Goal: Information Seeking & Learning: Learn about a topic

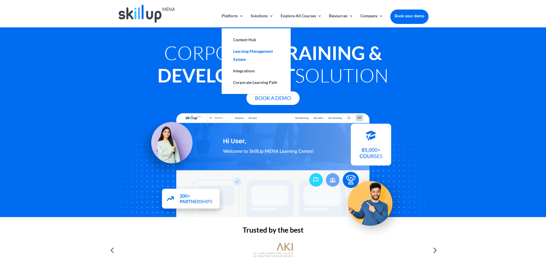
click at [244, 49] on link "Learning Management System" at bounding box center [256, 55] width 58 height 20
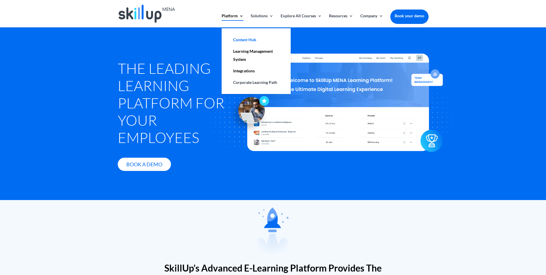
click at [245, 41] on link "Content Hub" at bounding box center [256, 40] width 58 height 12
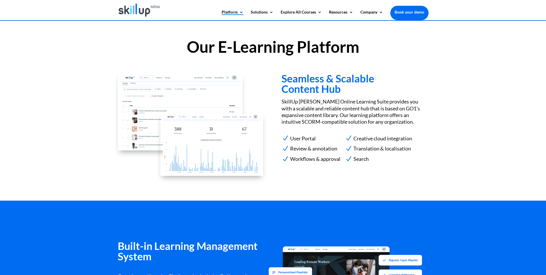
scroll to position [413, 0]
